Goal: Task Accomplishment & Management: Manage account settings

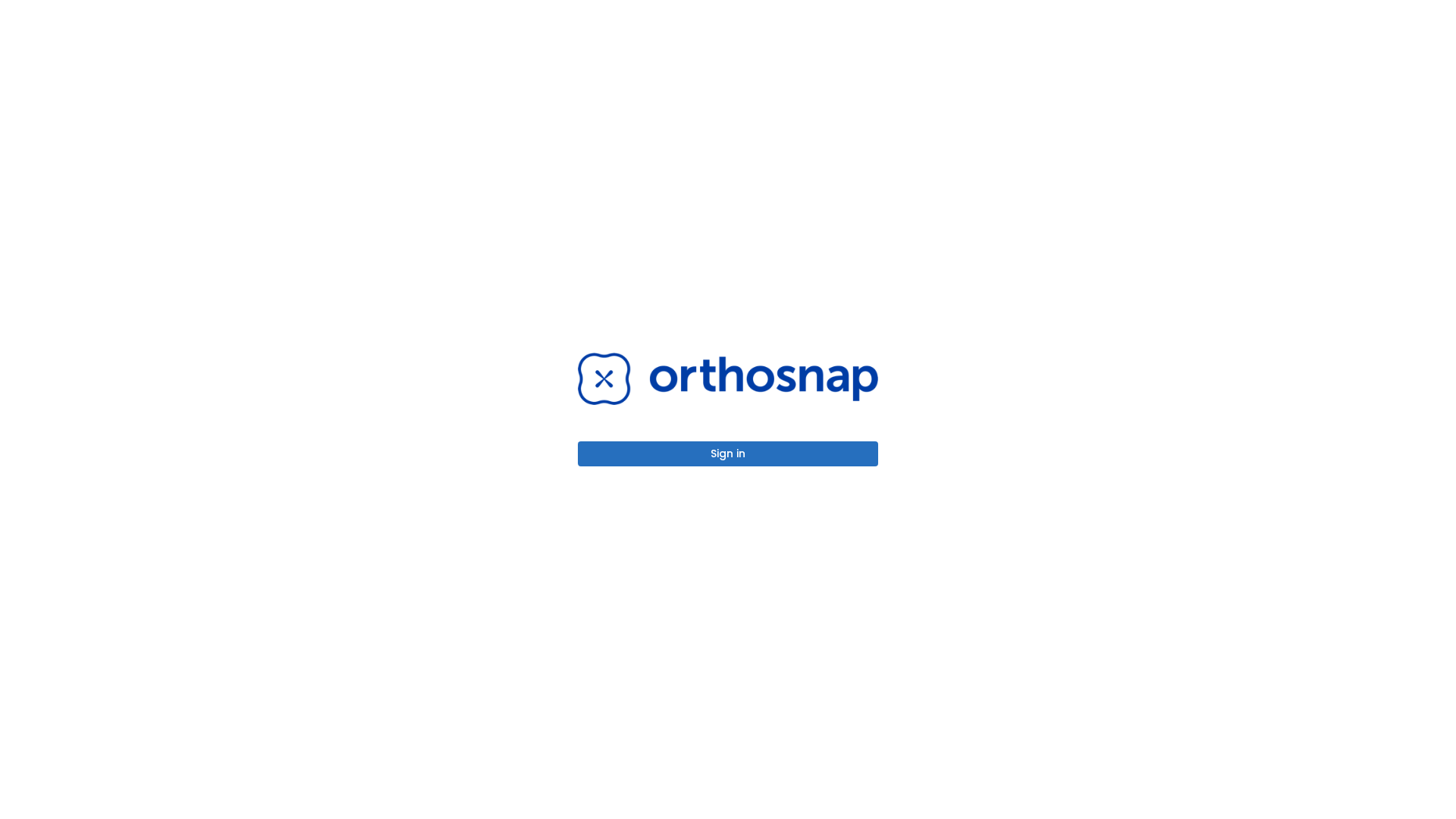
click at [728, 454] on button "Sign in" at bounding box center [727, 454] width 300 height 25
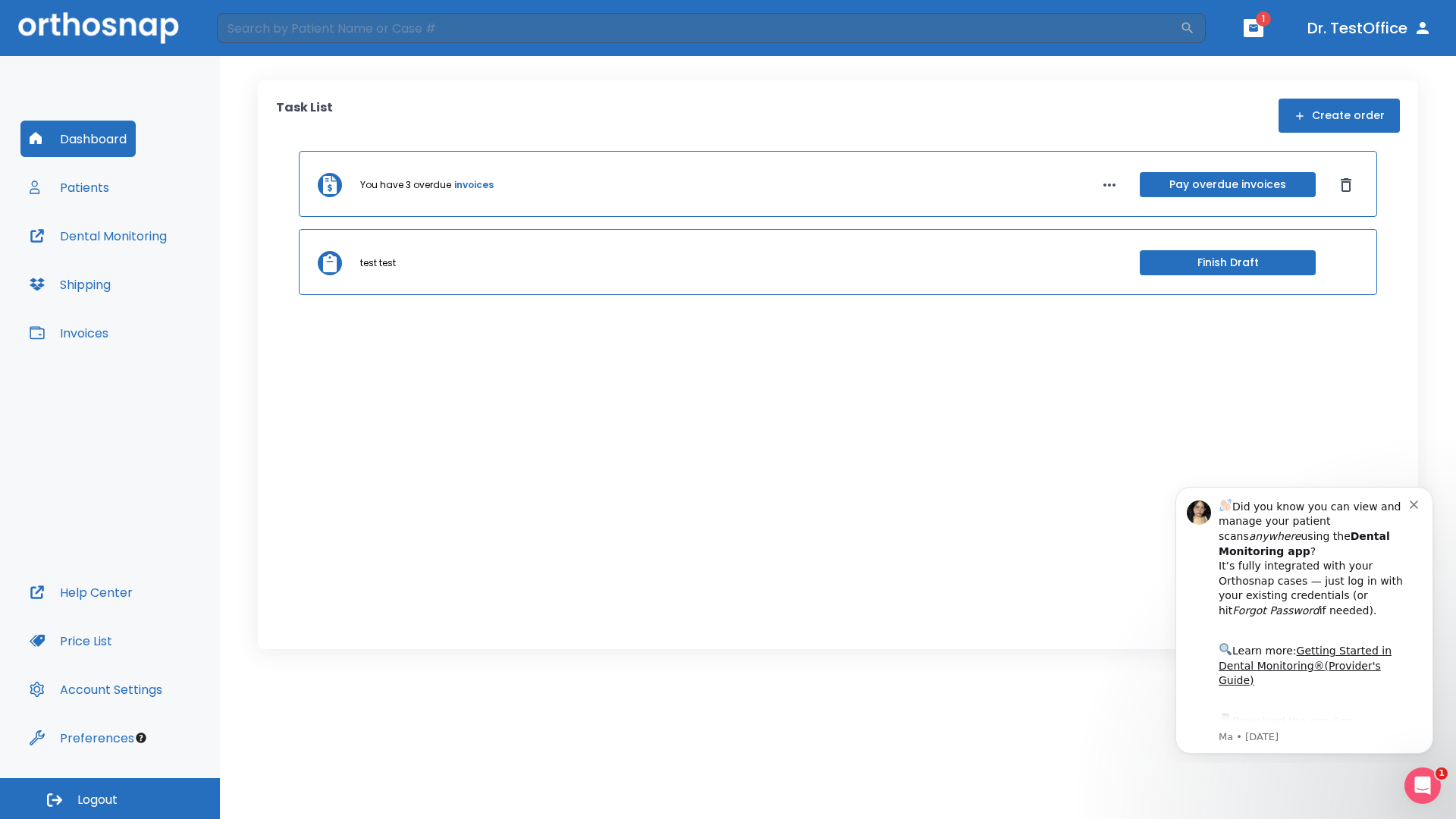
click at [110, 798] on span "Logout" at bounding box center [97, 799] width 40 height 17
